Goal: Check status: Check status

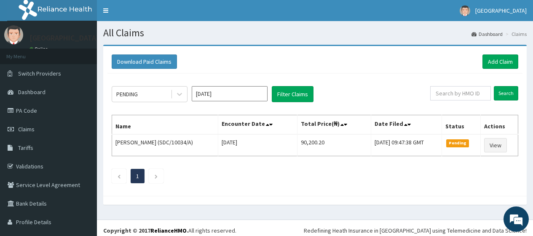
click at [286, 60] on div "Download Paid Claims Add Claim" at bounding box center [315, 61] width 407 height 14
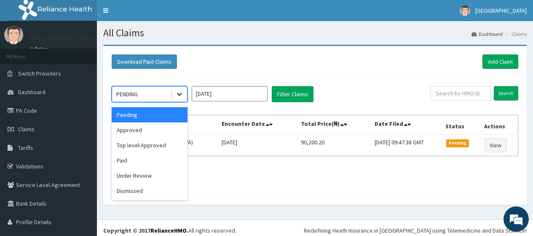
click at [179, 97] on icon at bounding box center [179, 94] width 8 height 8
drag, startPoint x: 151, startPoint y: 128, endPoint x: 160, endPoint y: 129, distance: 8.9
click at [154, 129] on div "Approved" at bounding box center [150, 129] width 76 height 15
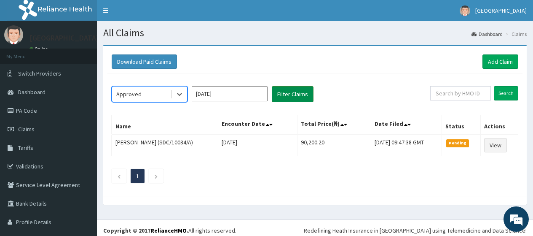
click at [302, 91] on button "Filter Claims" at bounding box center [293, 94] width 42 height 16
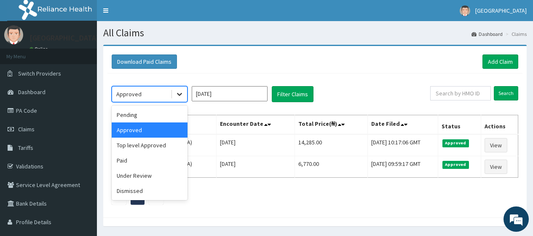
click at [177, 97] on icon at bounding box center [179, 94] width 8 height 8
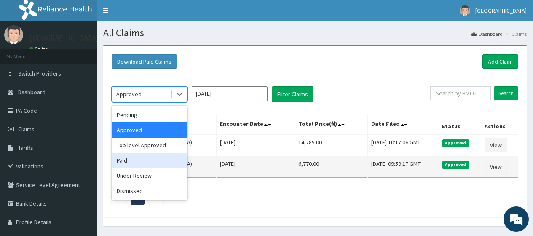
click at [139, 164] on div "Paid" at bounding box center [150, 160] width 76 height 15
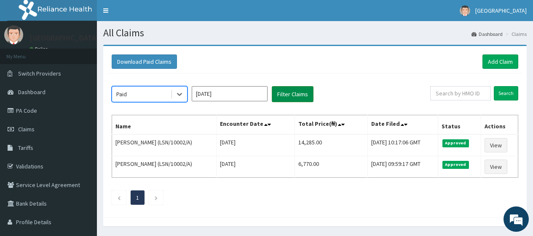
click at [287, 97] on button "Filter Claims" at bounding box center [293, 94] width 42 height 16
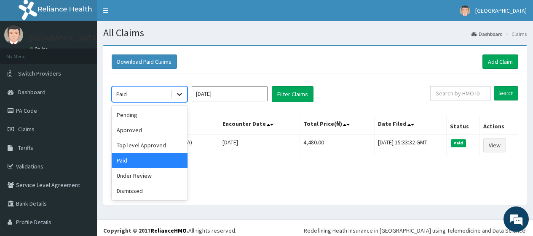
click at [181, 97] on icon at bounding box center [179, 94] width 8 height 8
drag, startPoint x: 143, startPoint y: 179, endPoint x: 155, endPoint y: 172, distance: 14.7
click at [143, 179] on div "Under Review" at bounding box center [150, 175] width 76 height 15
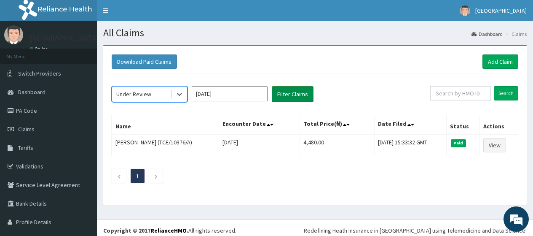
click at [279, 98] on button "Filter Claims" at bounding box center [293, 94] width 42 height 16
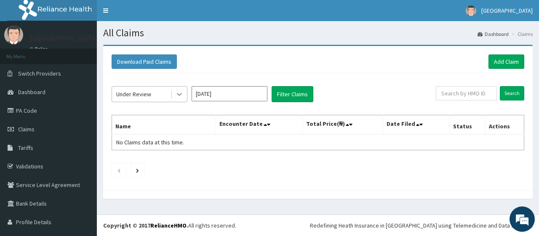
click at [179, 95] on icon at bounding box center [179, 94] width 5 height 3
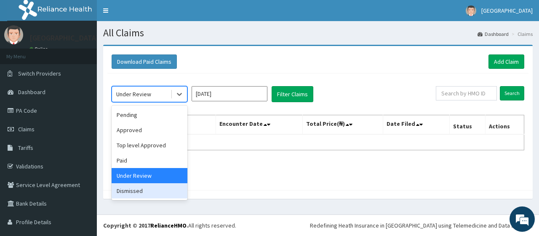
drag, startPoint x: 147, startPoint y: 190, endPoint x: 242, endPoint y: 160, distance: 100.1
click at [150, 188] on div "Dismissed" at bounding box center [150, 190] width 76 height 15
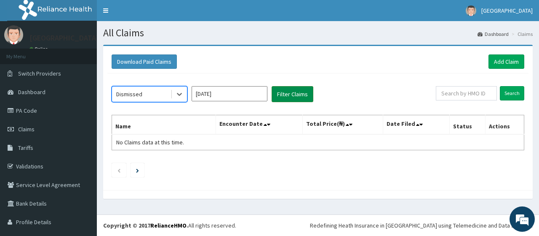
click at [295, 99] on button "Filter Claims" at bounding box center [293, 94] width 42 height 16
click at [181, 97] on icon at bounding box center [179, 94] width 8 height 8
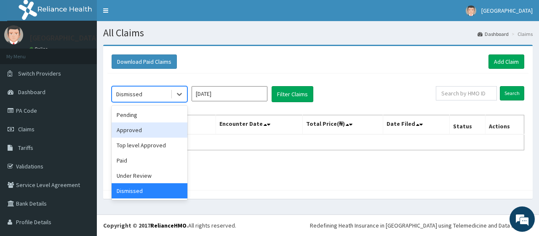
click at [158, 128] on div "Approved" at bounding box center [150, 129] width 76 height 15
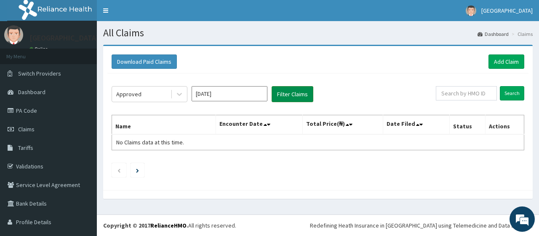
click at [291, 95] on button "Filter Claims" at bounding box center [293, 94] width 42 height 16
